Goal: Task Accomplishment & Management: Complete application form

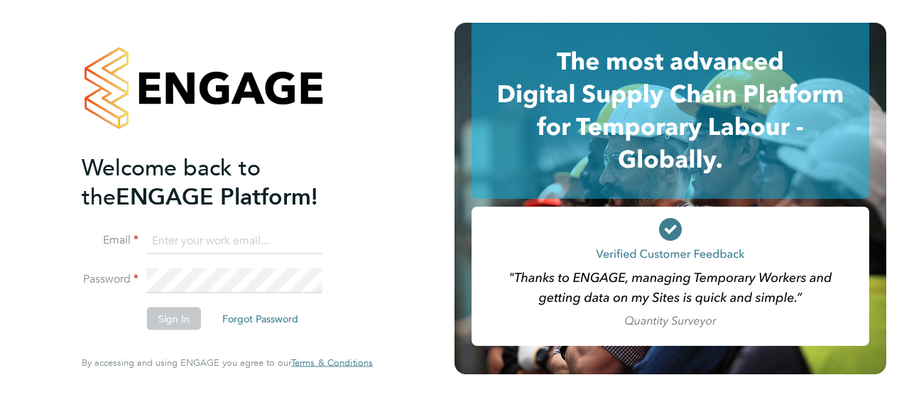
type input "d.murphy@oandb.co.uk"
click at [179, 316] on button "Sign In" at bounding box center [174, 319] width 54 height 23
click at [179, 316] on div "Sorry, we are having problems connecting to our services." at bounding box center [227, 198] width 455 height 397
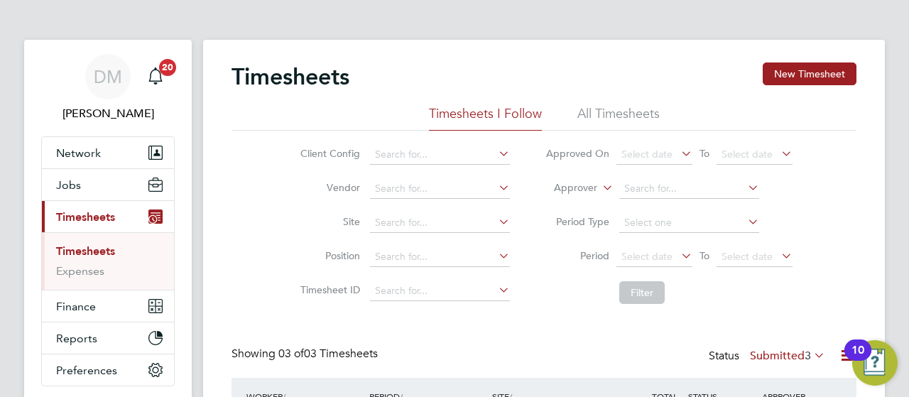
click at [879, 160] on div "Timesheets New Timesheet Timesheets I Follow All Timesheets Client Config Vendo…" at bounding box center [544, 319] width 682 height 558
click at [146, 153] on button "Network" at bounding box center [108, 152] width 132 height 31
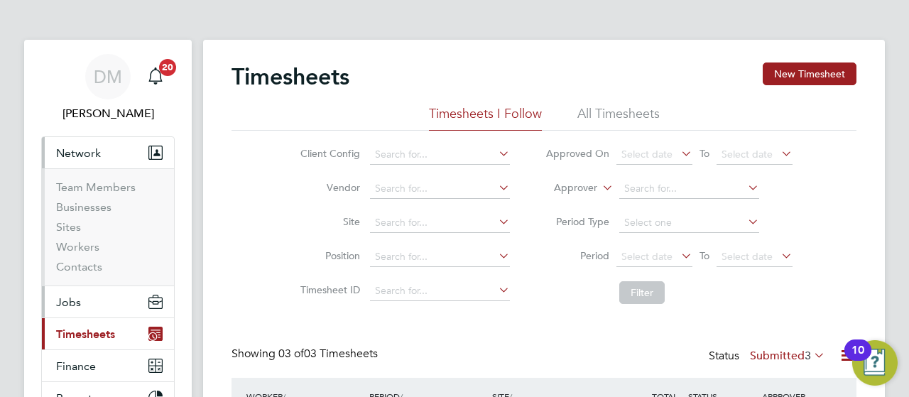
click at [119, 301] on button "Jobs" at bounding box center [108, 301] width 132 height 31
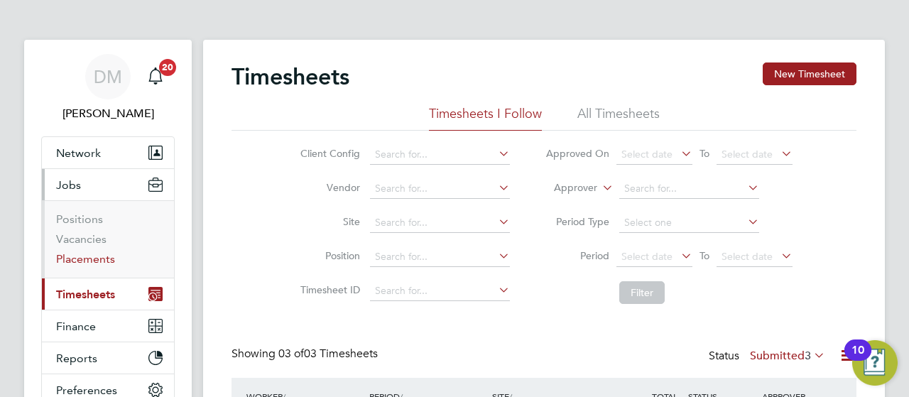
click at [87, 256] on link "Placements" at bounding box center [85, 258] width 59 height 13
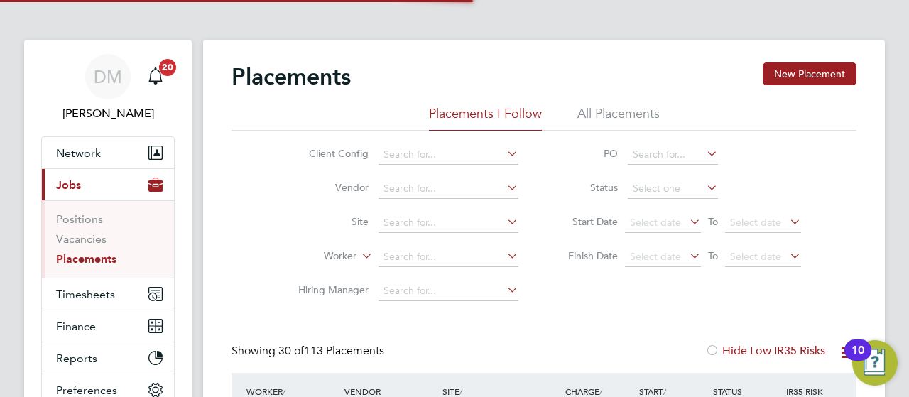
scroll to position [54, 123]
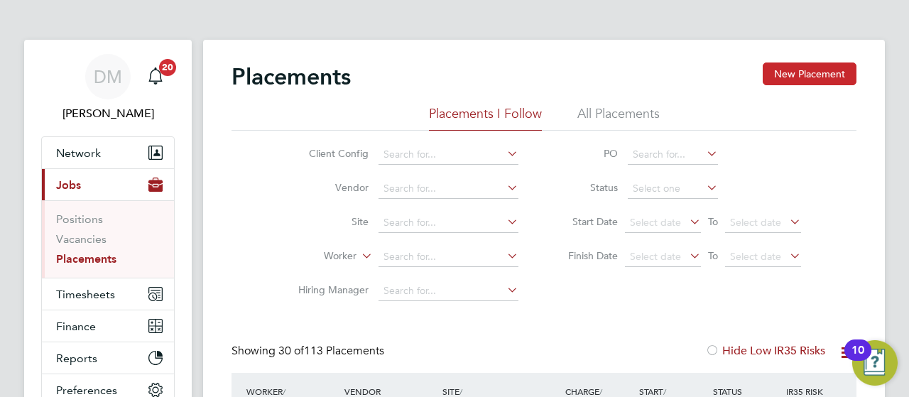
click at [804, 65] on button "New Placement" at bounding box center [810, 74] width 94 height 23
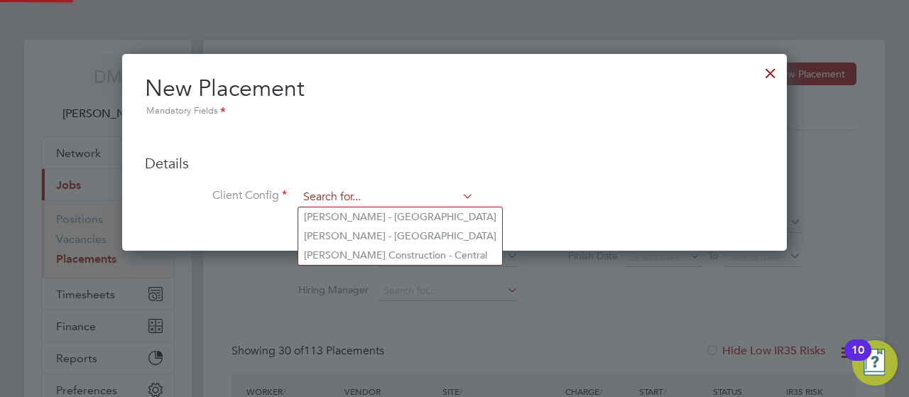
click at [420, 189] on input at bounding box center [385, 197] width 175 height 21
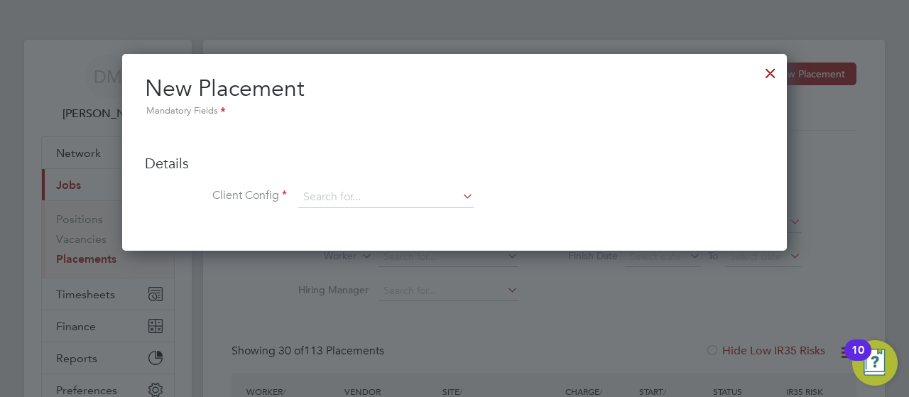
click at [404, 235] on li "[PERSON_NAME] - [GEOGRAPHIC_DATA]" at bounding box center [400, 236] width 204 height 19
type input "[PERSON_NAME] - [GEOGRAPHIC_DATA]"
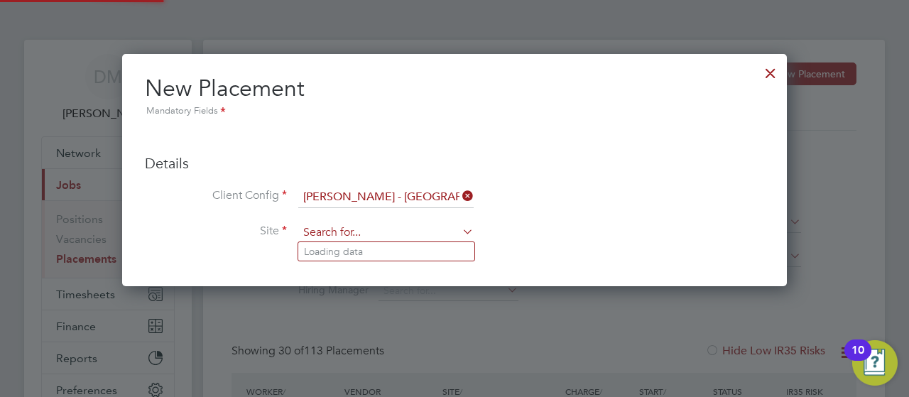
click at [413, 232] on input at bounding box center [385, 232] width 175 height 21
type input "quan"
click at [767, 81] on div at bounding box center [771, 70] width 26 height 26
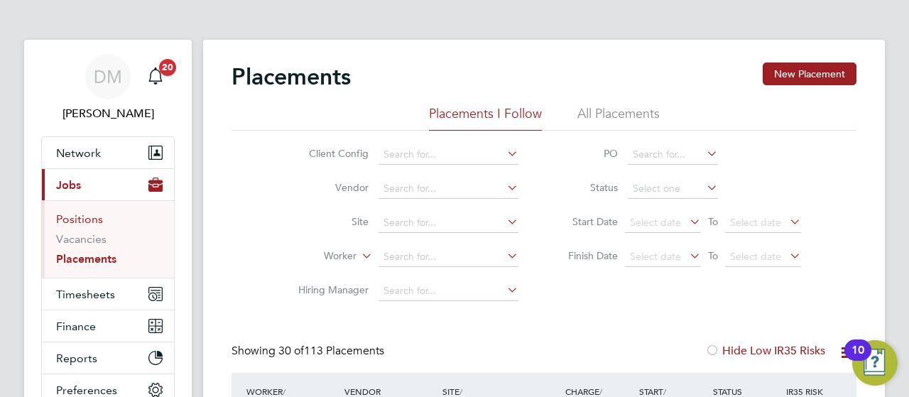
click at [88, 218] on link "Positions" at bounding box center [79, 218] width 47 height 13
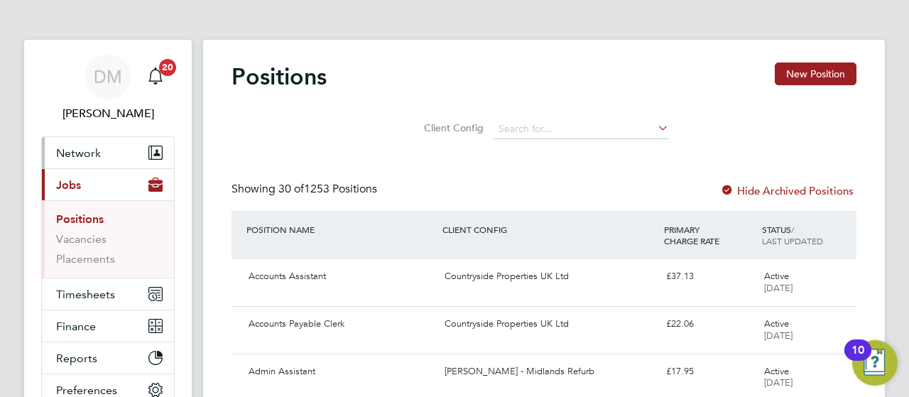
click at [92, 157] on span "Network" at bounding box center [78, 152] width 45 height 13
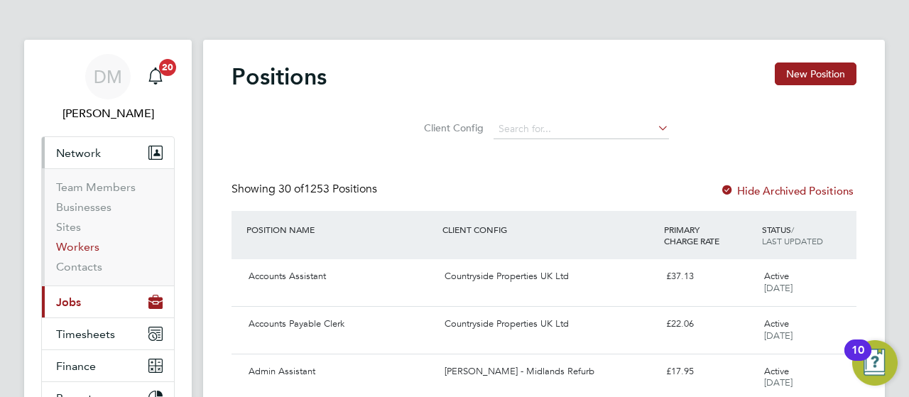
click at [80, 242] on link "Workers" at bounding box center [77, 246] width 43 height 13
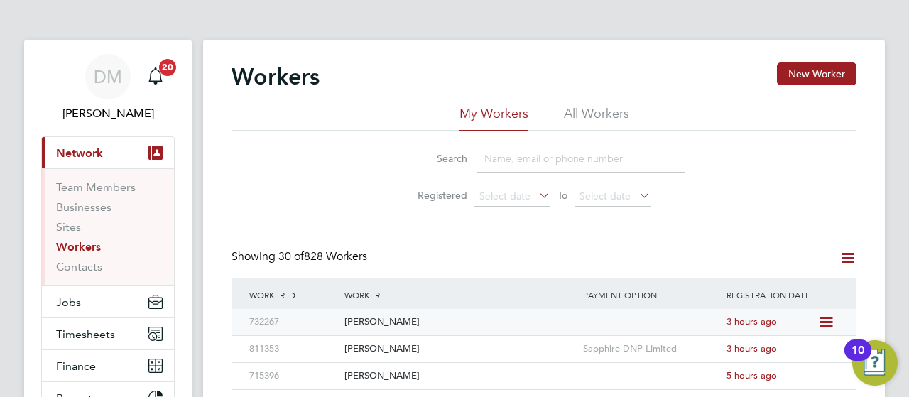
click at [764, 325] on span "3 hours ago" at bounding box center [752, 321] width 50 height 12
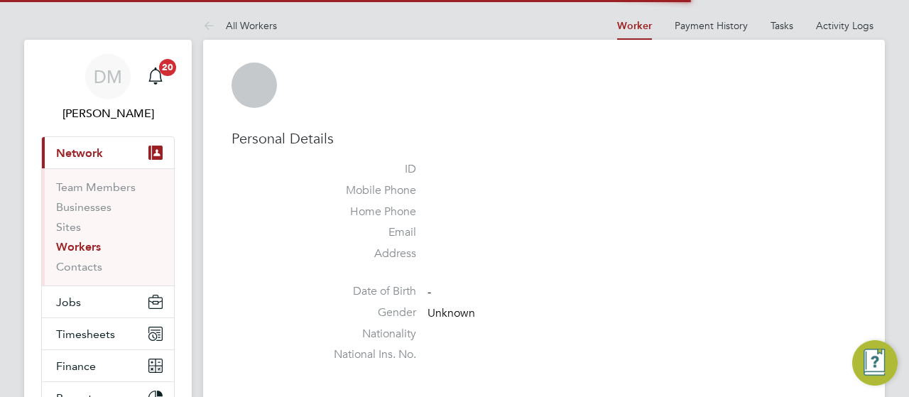
click at [764, 325] on ul "ID Mobile Phone Home Phone Email Address Date of Birth - Gender Unknown Nationa…" at bounding box center [587, 265] width 540 height 207
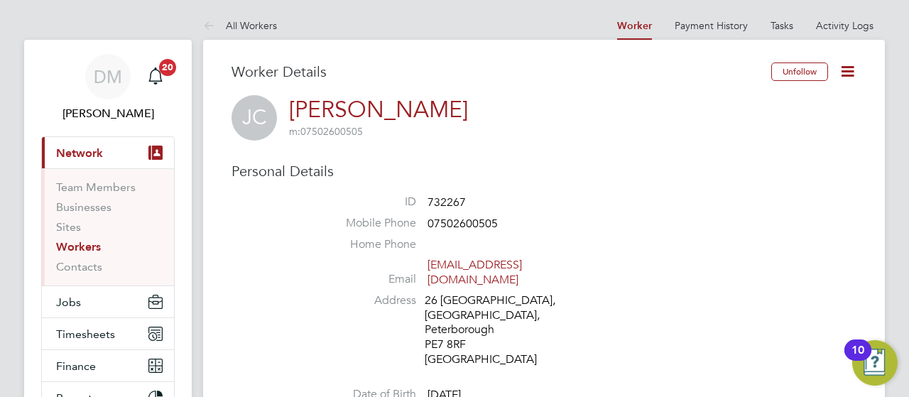
click at [846, 68] on icon at bounding box center [848, 72] width 18 height 18
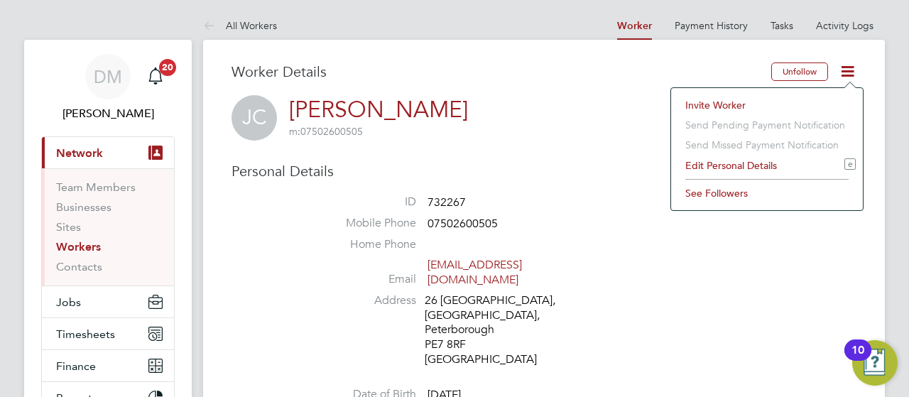
click at [846, 68] on icon at bounding box center [848, 72] width 18 height 18
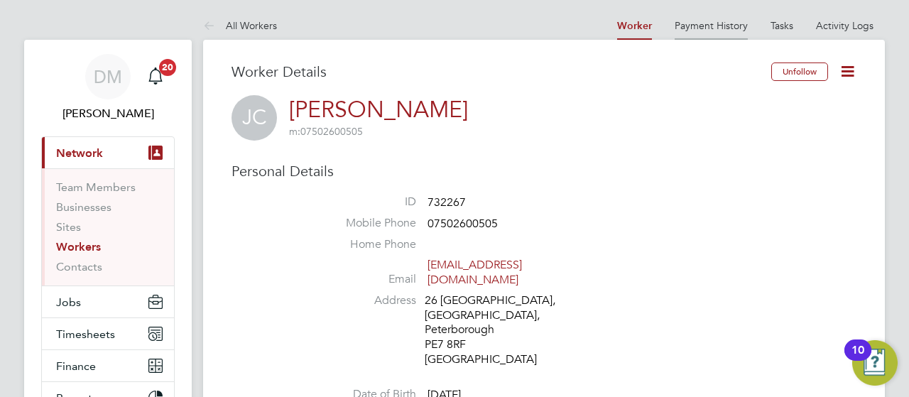
click at [724, 21] on link "Payment History" at bounding box center [711, 25] width 73 height 13
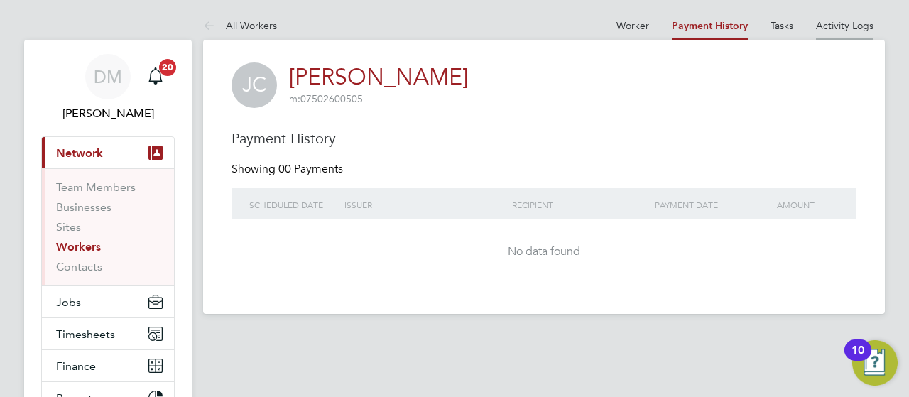
click at [852, 26] on link "Activity Logs" at bounding box center [845, 25] width 58 height 13
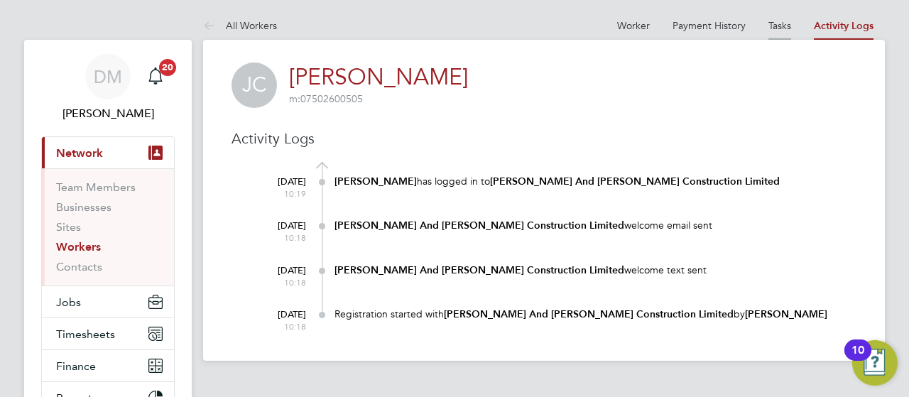
click at [779, 28] on link "Tasks" at bounding box center [780, 25] width 23 height 13
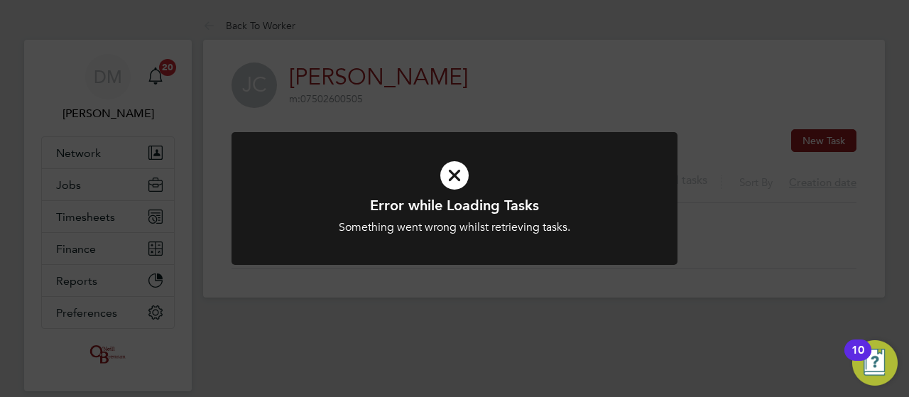
click at [451, 171] on icon at bounding box center [454, 175] width 369 height 55
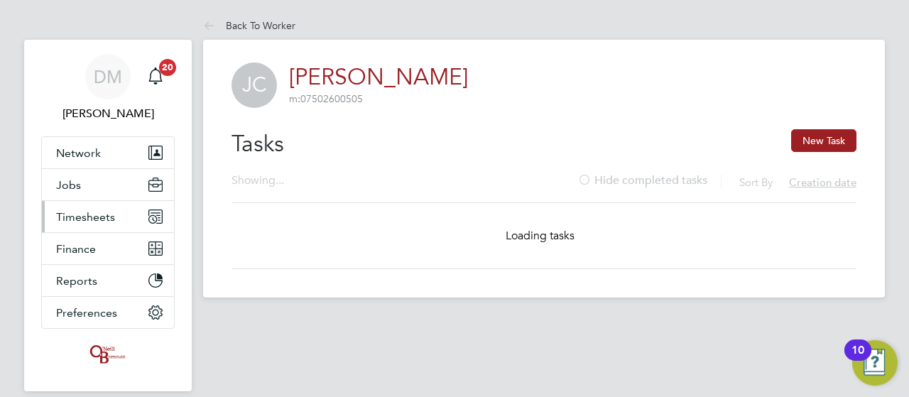
click at [112, 210] on span "Timesheets" at bounding box center [85, 216] width 59 height 13
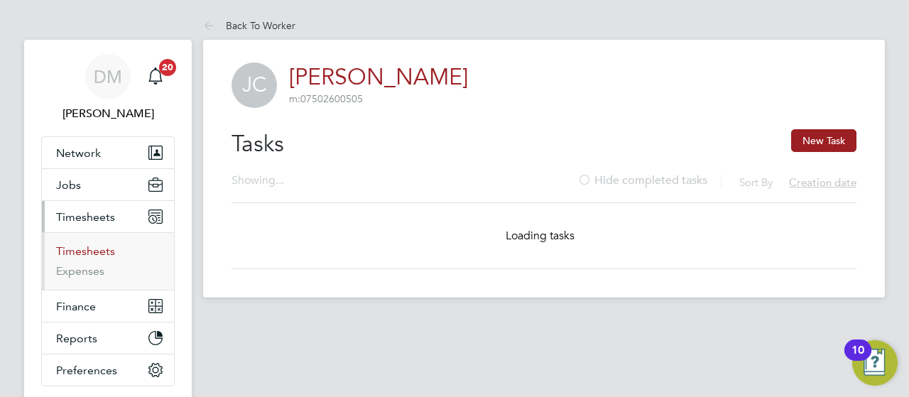
click at [105, 250] on link "Timesheets" at bounding box center [85, 250] width 59 height 13
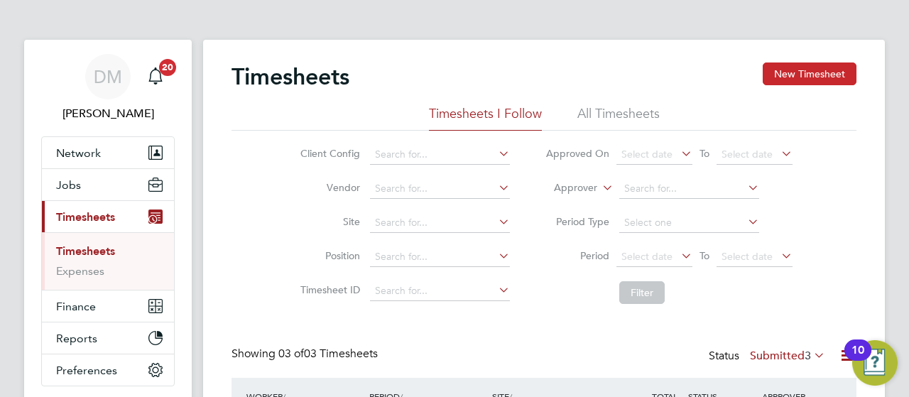
click at [828, 77] on button "New Timesheet" at bounding box center [810, 74] width 94 height 23
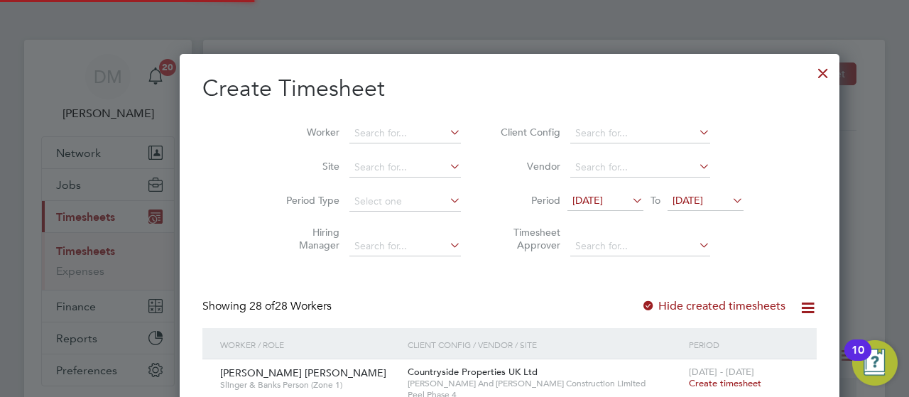
scroll to position [2559, 550]
click at [350, 132] on input at bounding box center [406, 134] width 112 height 20
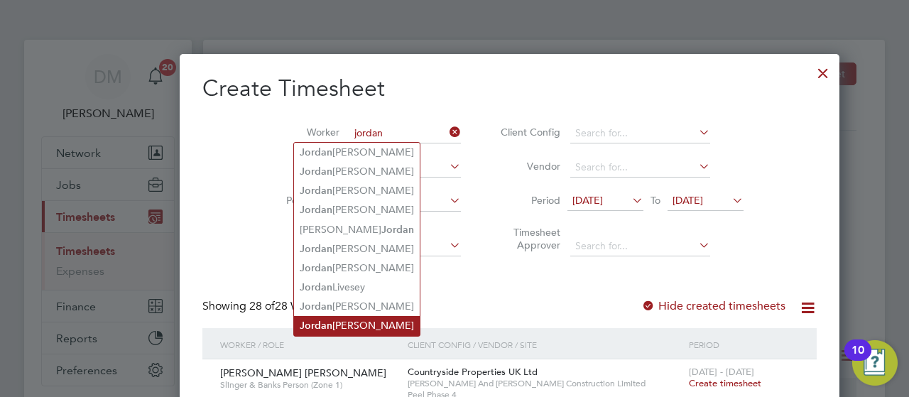
click at [331, 327] on li "[PERSON_NAME]" at bounding box center [357, 325] width 126 height 19
type input "[PERSON_NAME]"
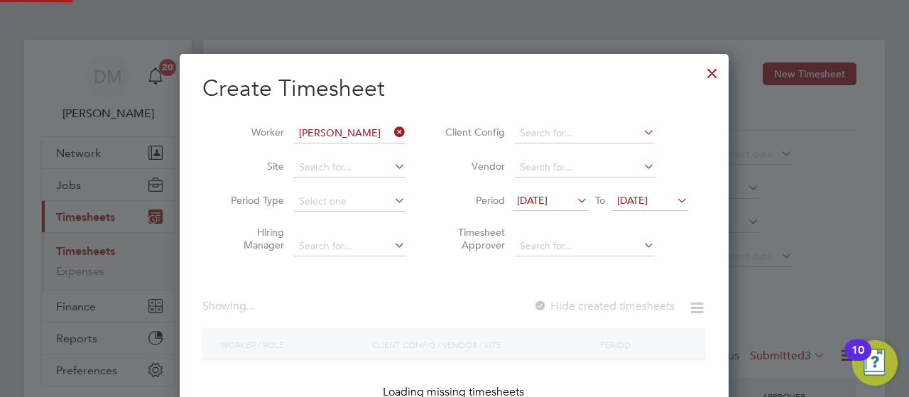
scroll to position [400, 550]
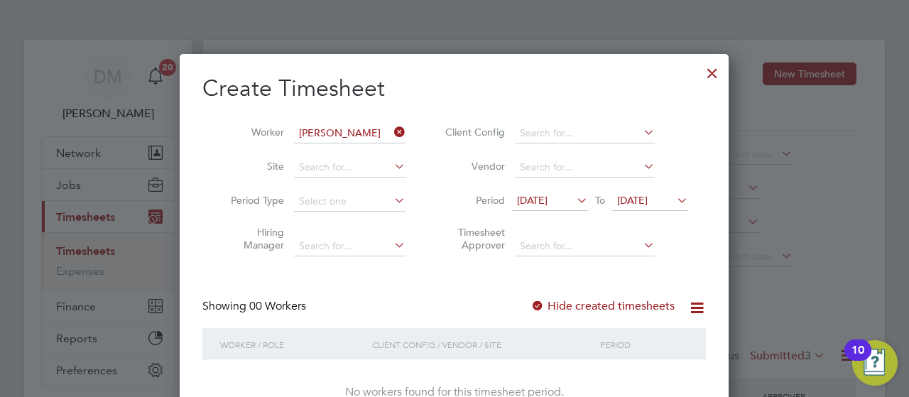
click at [718, 330] on div "Create Timesheet Worker [PERSON_NAME] Site Period Type Hiring Manager Client Co…" at bounding box center [454, 254] width 549 height 400
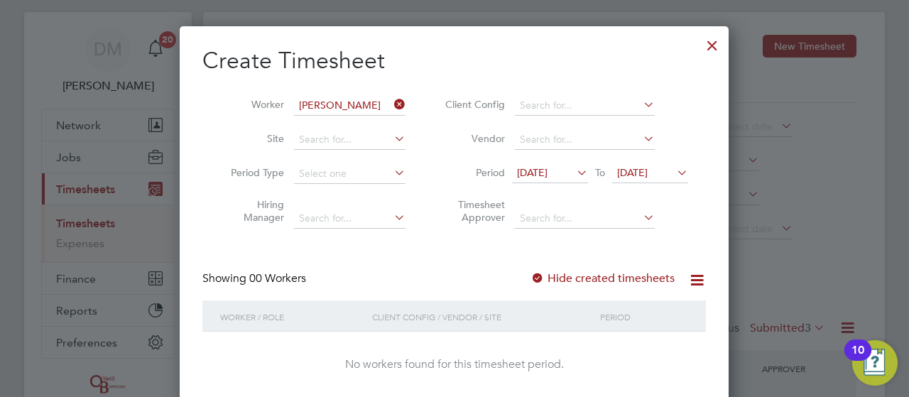
scroll to position [57, 0]
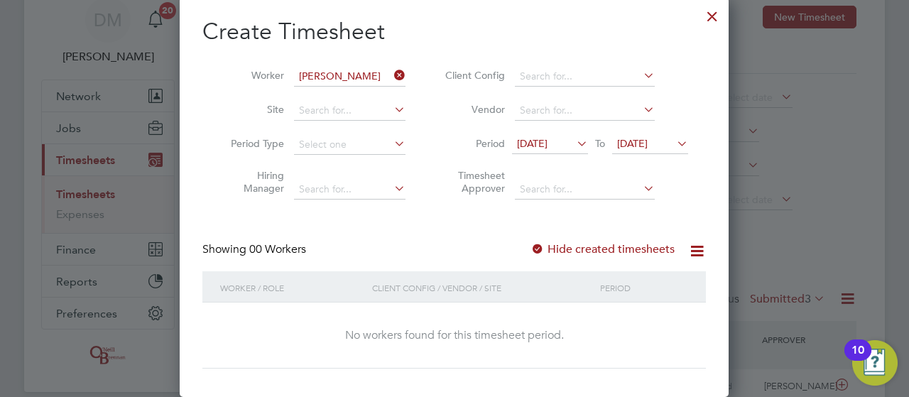
click at [674, 140] on icon at bounding box center [674, 144] width 0 height 20
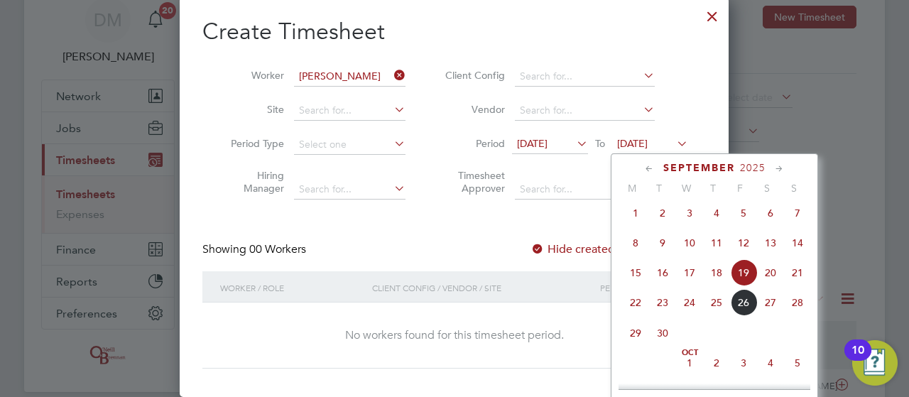
click at [794, 310] on span "28" at bounding box center [797, 302] width 27 height 27
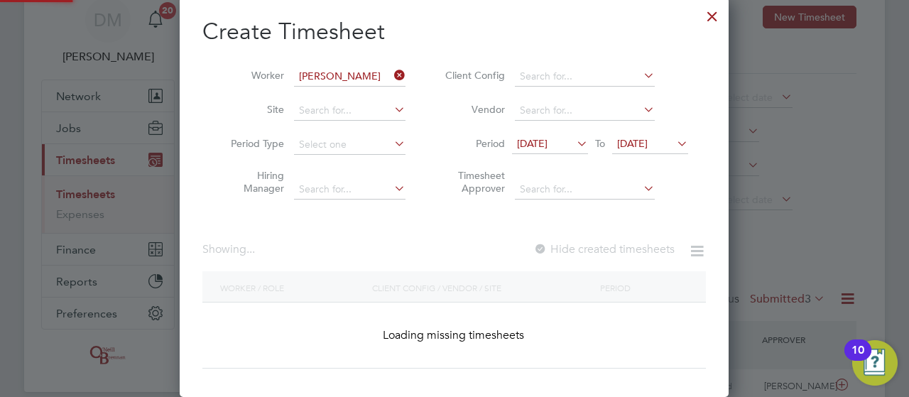
scroll to position [400, 550]
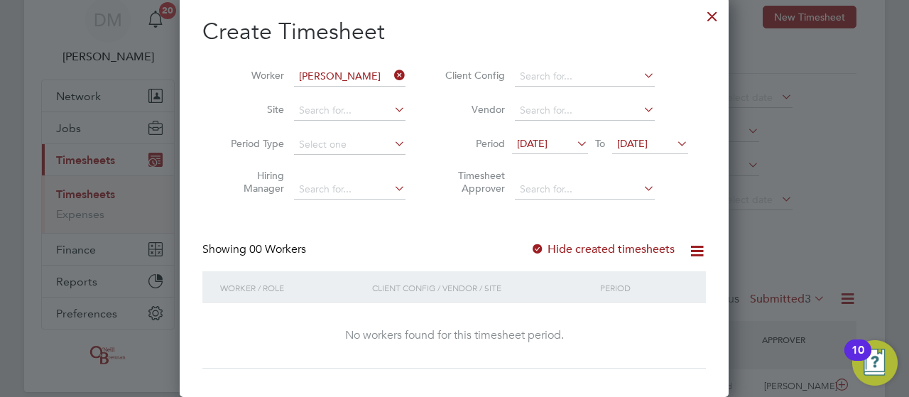
click at [723, 318] on div "Create Timesheet Worker [PERSON_NAME] Site Period Type Hiring Manager Client Co…" at bounding box center [454, 197] width 549 height 400
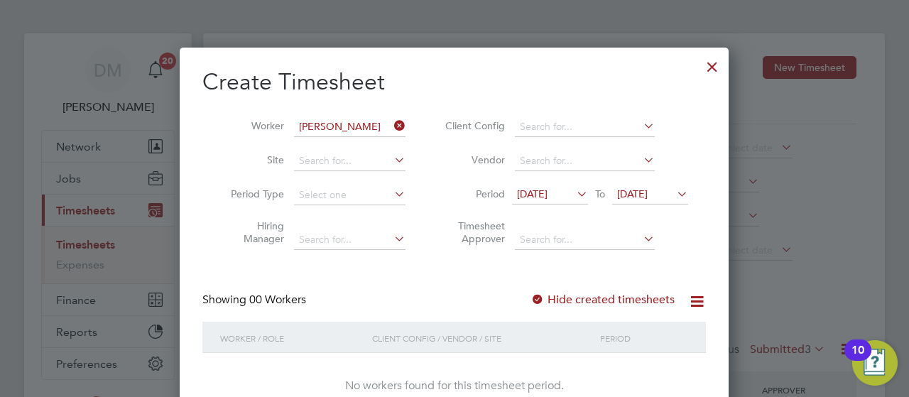
scroll to position [0, 0]
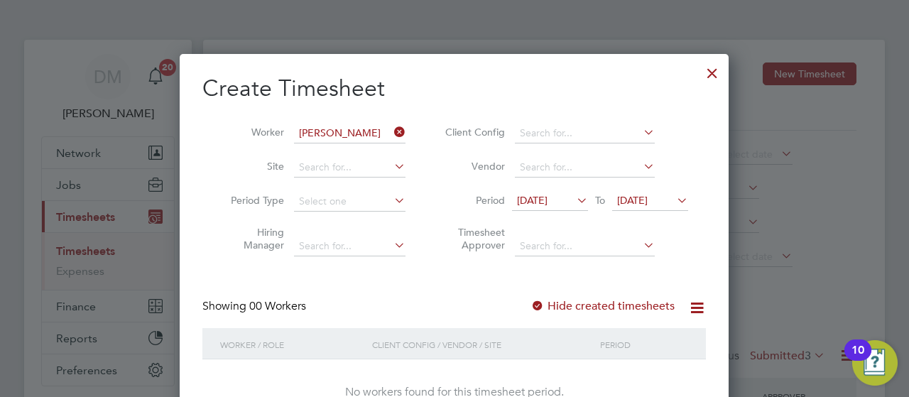
click at [713, 78] on div at bounding box center [713, 70] width 26 height 26
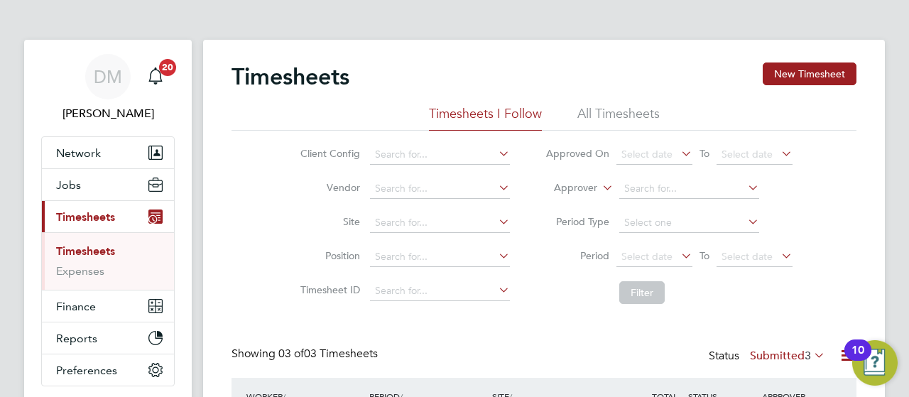
scroll to position [7, 7]
click at [892, 195] on div "DM [PERSON_NAME] Notifications 20 Applications: Network Team Members Businesses…" at bounding box center [454, 310] width 909 height 620
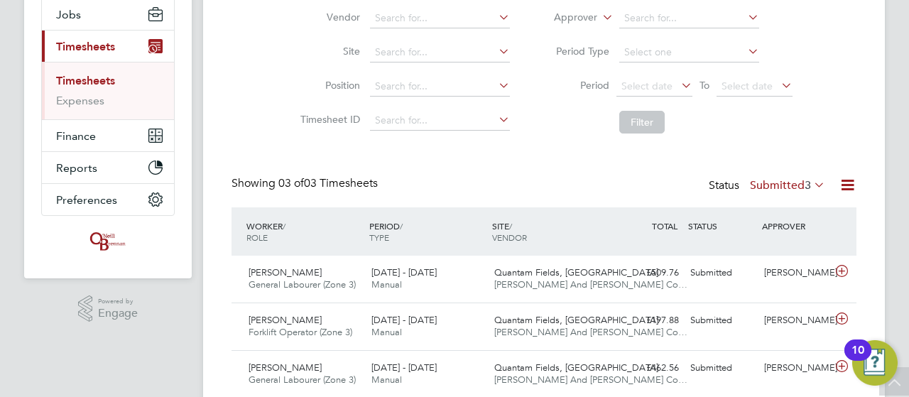
click at [806, 183] on span "3" at bounding box center [808, 185] width 6 height 14
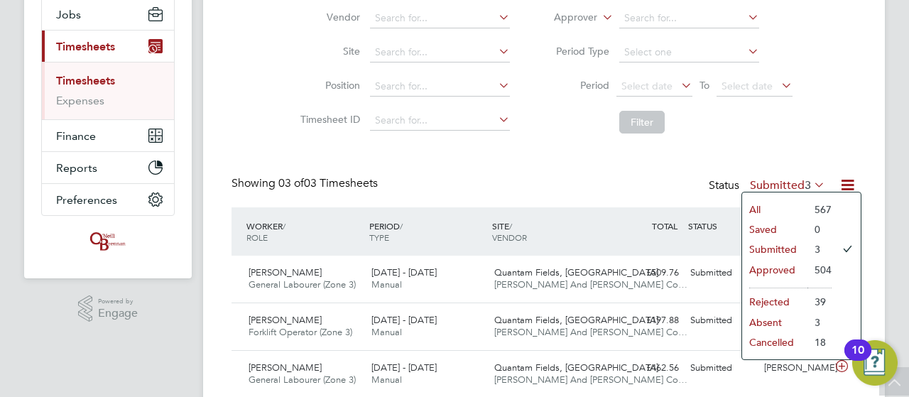
click at [816, 158] on div "Timesheets New Timesheet Timesheets I Follow All Timesheets Client Config Vendo…" at bounding box center [544, 145] width 625 height 507
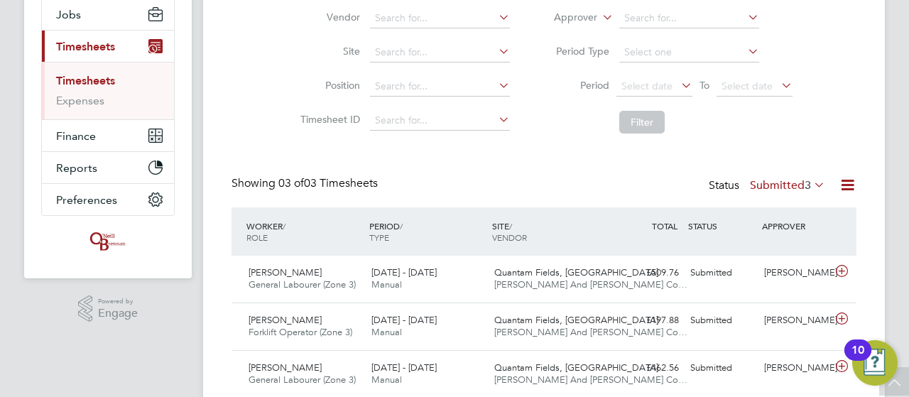
click at [844, 181] on icon at bounding box center [848, 185] width 18 height 18
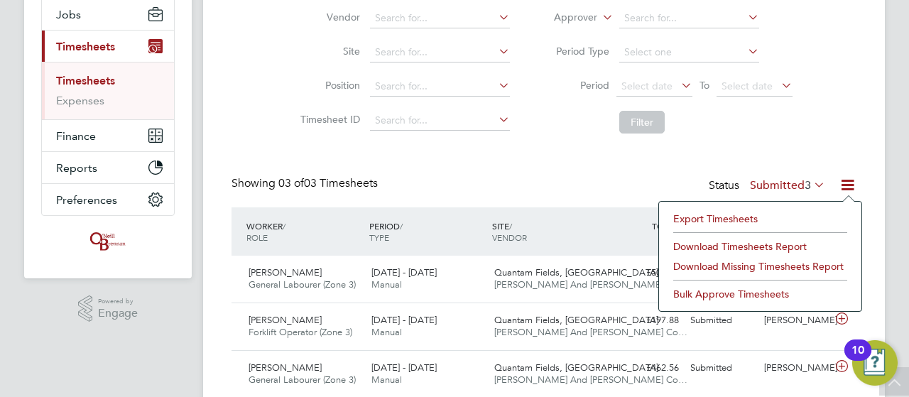
click at [832, 99] on div "Client Config Vendor Site Position Timesheet ID Approved On Select date To Sele…" at bounding box center [544, 50] width 625 height 180
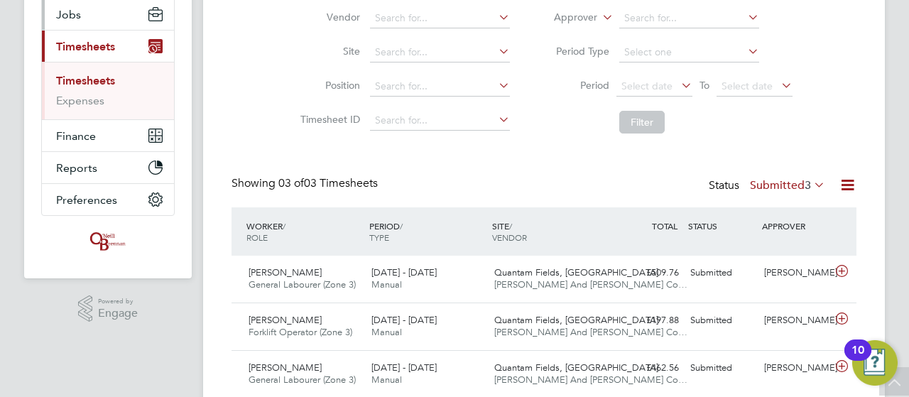
click at [99, 23] on button "Jobs" at bounding box center [108, 14] width 132 height 31
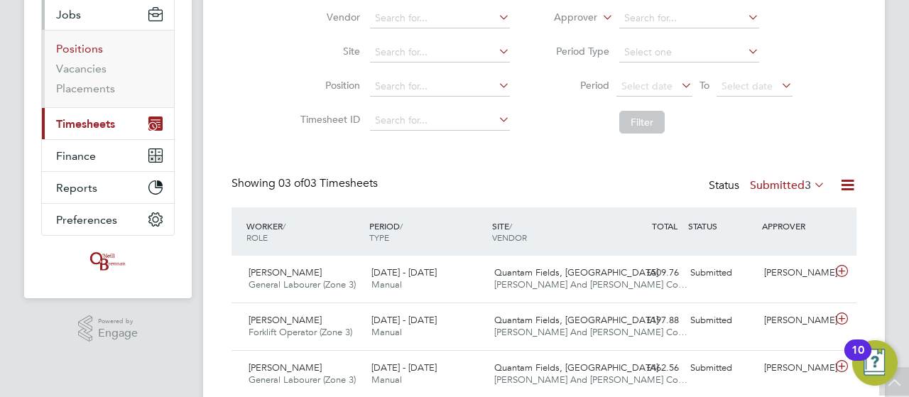
click at [78, 52] on link "Positions" at bounding box center [79, 48] width 47 height 13
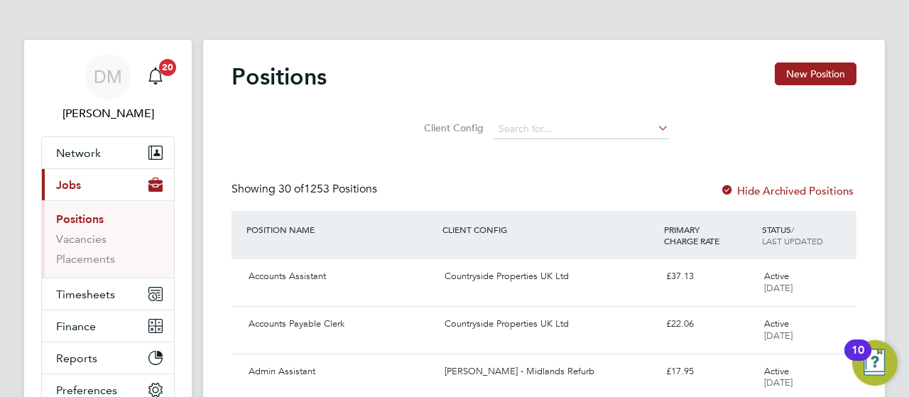
click at [141, 158] on button "Network" at bounding box center [108, 152] width 132 height 31
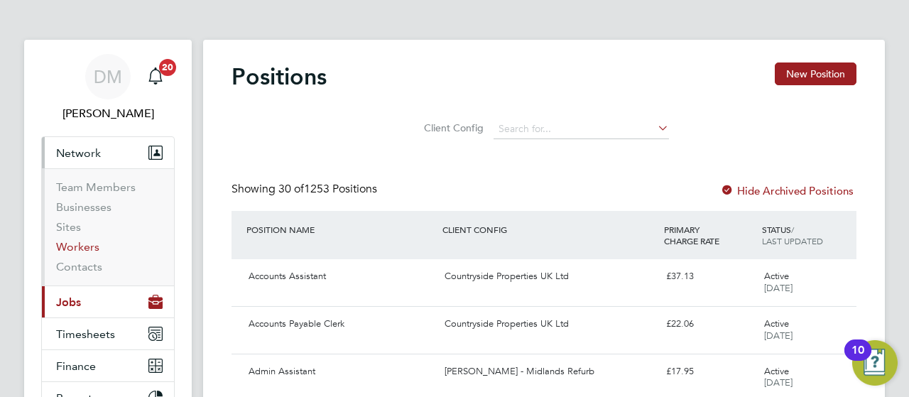
click at [80, 247] on link "Workers" at bounding box center [77, 246] width 43 height 13
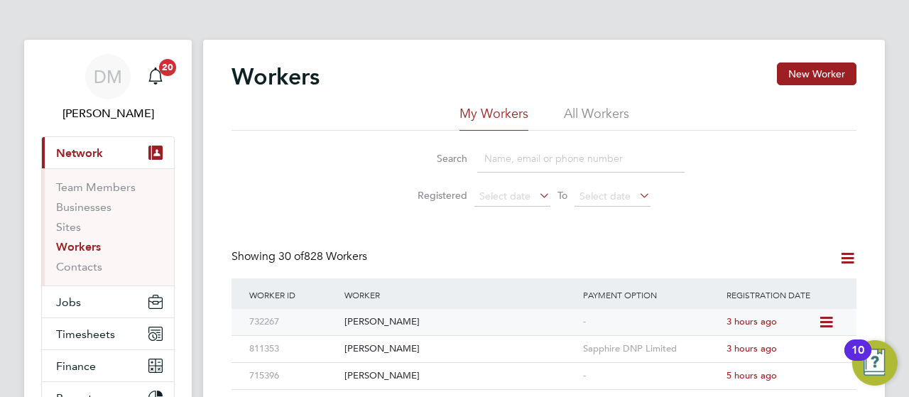
click at [825, 320] on icon at bounding box center [825, 322] width 14 height 17
